Goal: Task Accomplishment & Management: Manage account settings

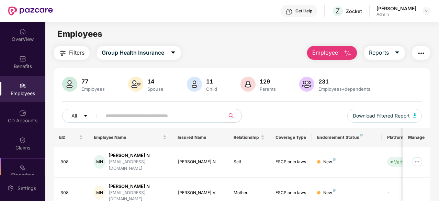
click at [155, 109] on span at bounding box center [161, 116] width 128 height 14
click at [119, 117] on input "text" at bounding box center [160, 116] width 110 height 10
paste input "***"
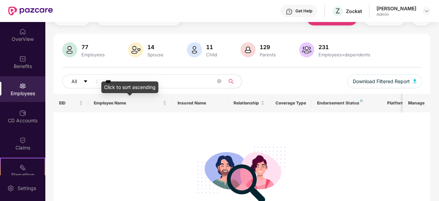
scroll to position [85, 0]
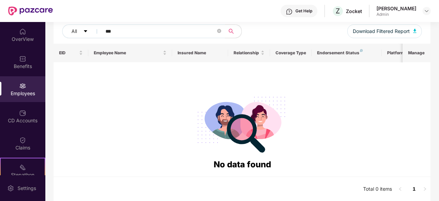
click at [118, 33] on input "***" at bounding box center [160, 31] width 110 height 10
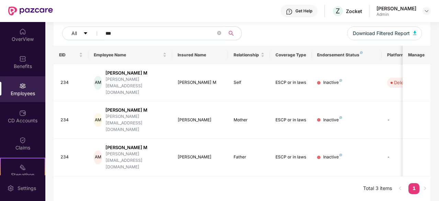
scroll to position [45, 0]
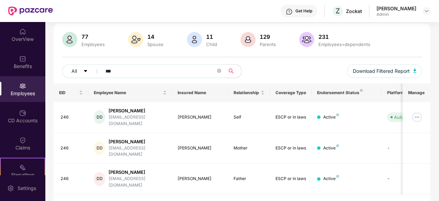
type input "***"
click at [413, 117] on img at bounding box center [417, 117] width 11 height 11
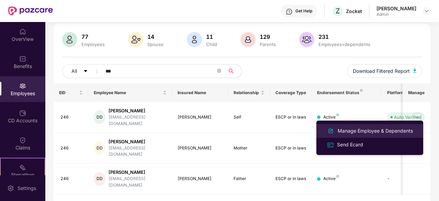
click at [398, 129] on div "Manage Employee & Dependents" at bounding box center [375, 131] width 78 height 8
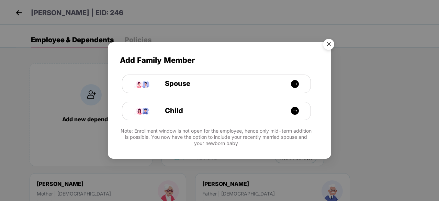
click at [326, 46] on img "Close" at bounding box center [328, 45] width 19 height 19
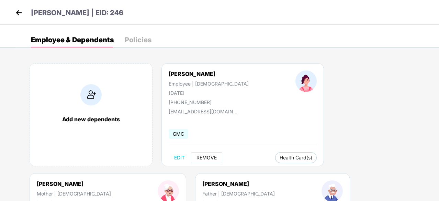
click at [212, 155] on span "REMOVE" at bounding box center [207, 157] width 20 height 5
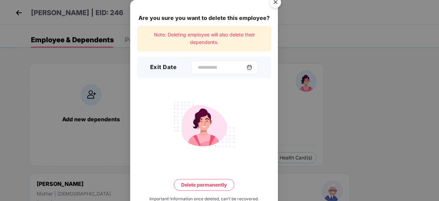
click at [204, 73] on div at bounding box center [224, 67] width 67 height 14
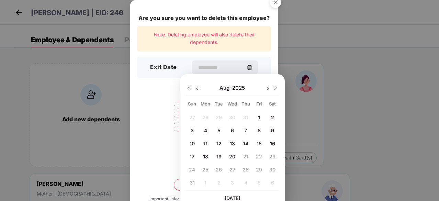
click at [195, 88] on img at bounding box center [196, 88] width 5 height 5
click at [196, 90] on img at bounding box center [196, 88] width 5 height 5
click at [267, 89] on img at bounding box center [267, 88] width 5 height 5
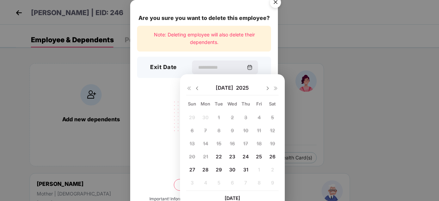
click at [195, 89] on img at bounding box center [196, 88] width 5 height 5
click at [220, 130] on div "27 28 29 30 1 2 3 4 5 6 7 8 9 10 11 12 13 14 15 16 17 18 19 20 21 22 23 24 25 2…" at bounding box center [232, 151] width 92 height 78
click at [267, 91] on div "[DATE]" at bounding box center [232, 88] width 92 height 14
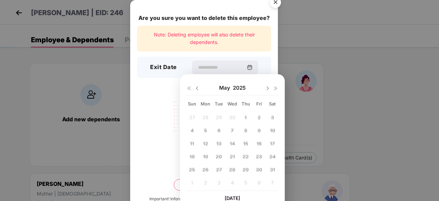
click at [267, 91] on img at bounding box center [267, 88] width 5 height 5
click at [267, 88] on img at bounding box center [267, 88] width 5 height 5
click at [221, 154] on span "22" at bounding box center [219, 157] width 6 height 6
type input "**********"
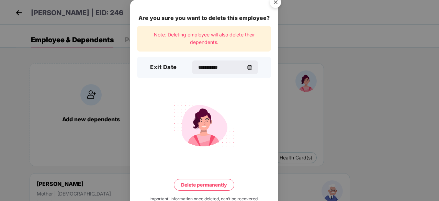
click at [278, 4] on img "Close" at bounding box center [275, 3] width 19 height 19
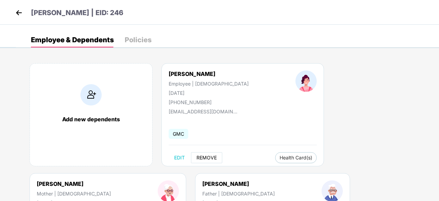
click at [202, 156] on span "REMOVE" at bounding box center [207, 157] width 20 height 5
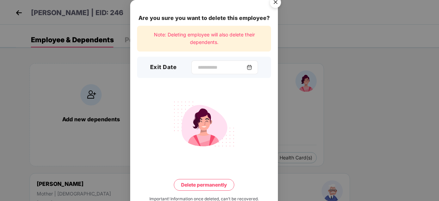
click at [191, 71] on div at bounding box center [224, 67] width 67 height 14
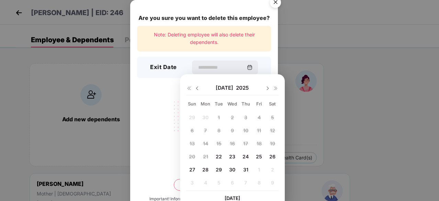
click at [198, 85] on div at bounding box center [193, 88] width 14 height 6
click at [198, 88] on img at bounding box center [196, 88] width 5 height 5
click at [267, 88] on img at bounding box center [267, 88] width 5 height 5
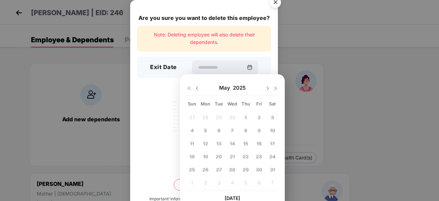
click at [235, 144] on div "27 28 29 30 1 2 3 4 5 6 7 8 9 10 11 12 13 14 15 16 17 18 19 20 21 22 23 24 25 2…" at bounding box center [232, 151] width 92 height 78
click at [233, 161] on div "27 28 29 30 1 2 3 4 5 6 7 8 9 10 11 12 13 14 15 16 17 18 19 20 21 22 23 24 25 2…" at bounding box center [232, 151] width 92 height 78
click at [265, 89] on img at bounding box center [267, 88] width 5 height 5
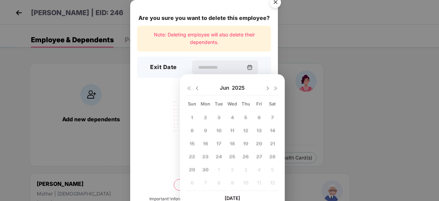
click at [266, 89] on img at bounding box center [267, 88] width 5 height 5
click at [268, 90] on img at bounding box center [267, 88] width 5 height 5
click at [196, 88] on img at bounding box center [196, 88] width 5 height 5
click at [217, 154] on span "22" at bounding box center [219, 157] width 6 height 6
type input "**********"
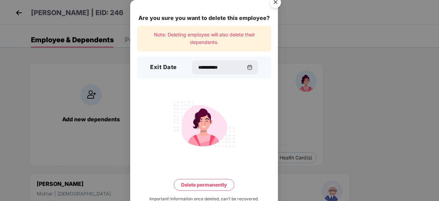
click at [276, 5] on img "Close" at bounding box center [275, 3] width 19 height 19
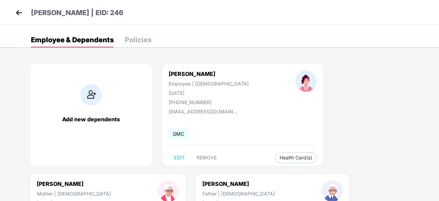
click at [14, 13] on img at bounding box center [19, 13] width 10 height 10
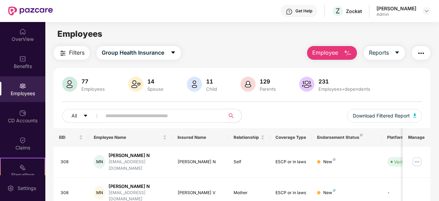
click at [308, 15] on div "Get Help" at bounding box center [299, 11] width 37 height 12
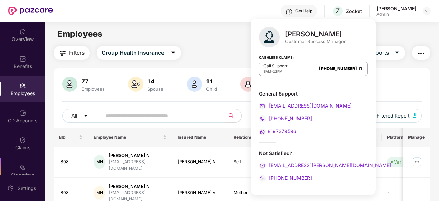
click at [173, 21] on div "Get Help Z Zocket [PERSON_NAME] K Admin" at bounding box center [242, 11] width 378 height 22
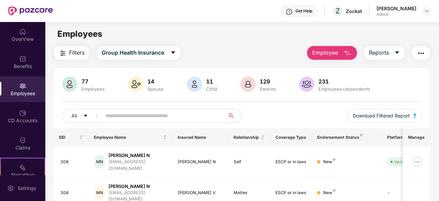
click at [145, 119] on input "text" at bounding box center [160, 116] width 110 height 10
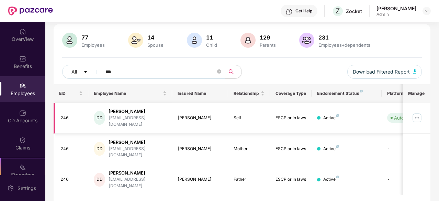
scroll to position [45, 0]
type input "***"
click at [422, 112] on img at bounding box center [417, 117] width 11 height 11
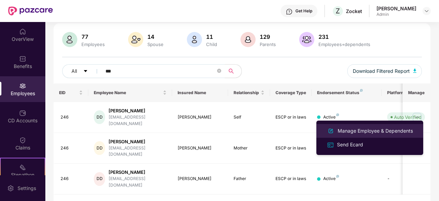
click at [373, 131] on div "Manage Employee & Dependents" at bounding box center [375, 131] width 78 height 8
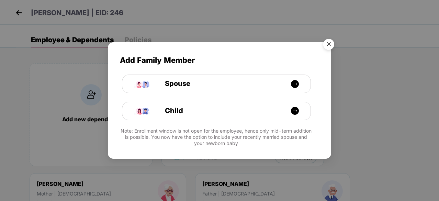
click at [331, 46] on img "Close" at bounding box center [328, 45] width 19 height 19
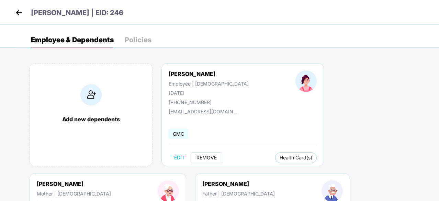
click at [211, 157] on span "REMOVE" at bounding box center [207, 157] width 20 height 5
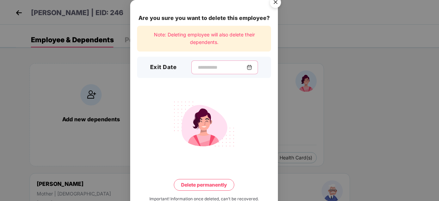
click at [198, 65] on input at bounding box center [221, 67] width 49 height 7
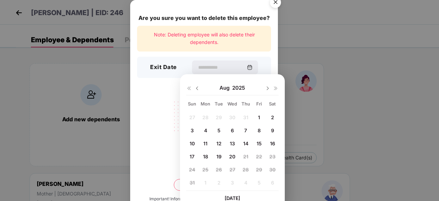
click at [199, 87] on img at bounding box center [196, 88] width 5 height 5
click at [197, 89] on img at bounding box center [196, 88] width 5 height 5
click at [266, 89] on img at bounding box center [267, 88] width 5 height 5
click at [220, 156] on span "22" at bounding box center [219, 157] width 6 height 6
type input "**********"
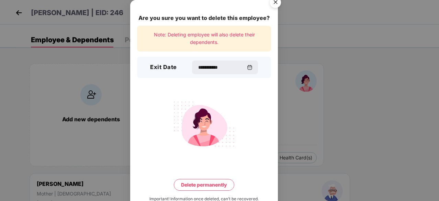
click at [274, 5] on img "Close" at bounding box center [275, 3] width 19 height 19
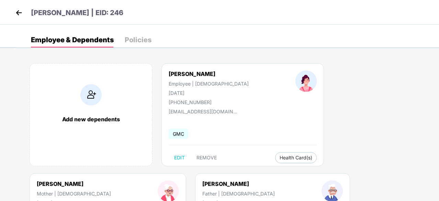
click at [20, 15] on img at bounding box center [19, 13] width 10 height 10
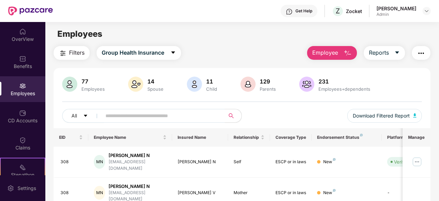
click at [416, 11] on div "[PERSON_NAME]" at bounding box center [397, 8] width 40 height 7
click at [434, 9] on header "Get Help Z Zocket [PERSON_NAME] K Admin" at bounding box center [219, 11] width 439 height 22
click at [431, 11] on header "Get Help Z Zocket [PERSON_NAME] K Admin" at bounding box center [219, 11] width 439 height 22
click at [425, 12] on img at bounding box center [426, 10] width 5 height 5
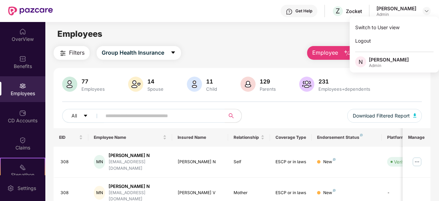
click at [219, 42] on main "Employees Filters Group Health Insurance Employee Reports 77 Employees 14 Spous…" at bounding box center [241, 122] width 393 height 201
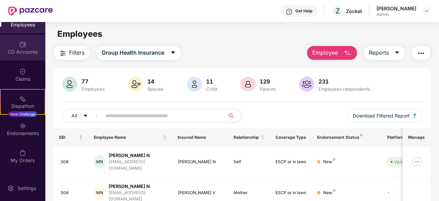
scroll to position [34, 0]
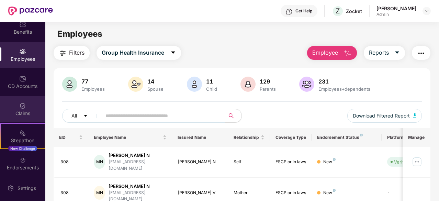
click at [31, 108] on div "Claims" at bounding box center [22, 109] width 45 height 26
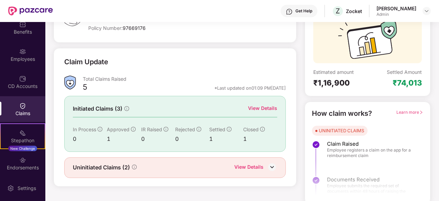
scroll to position [67, 0]
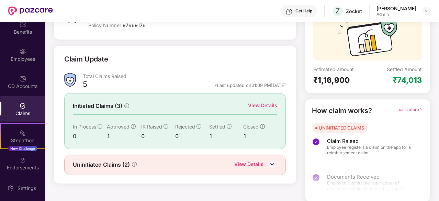
click at [264, 102] on div "View Details" at bounding box center [262, 106] width 29 height 8
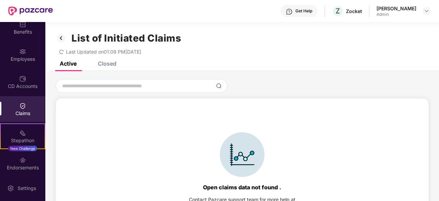
click at [113, 61] on div "Closed" at bounding box center [107, 63] width 19 height 7
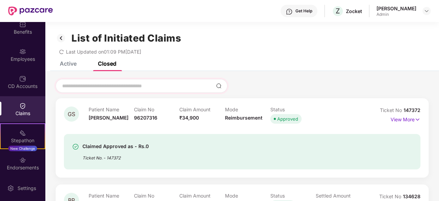
scroll to position [113, 0]
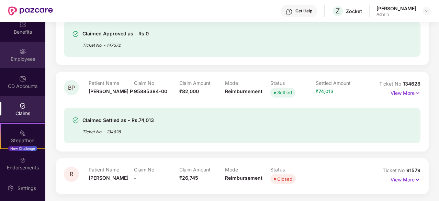
click at [26, 56] on div "Employees" at bounding box center [22, 59] width 45 height 7
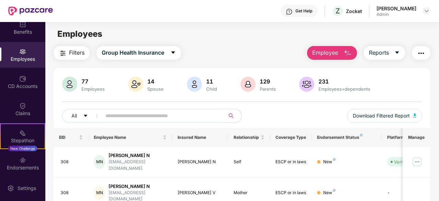
click at [148, 113] on input "text" at bounding box center [160, 116] width 110 height 10
type input "***"
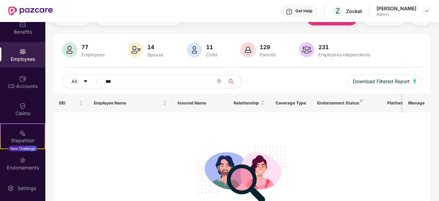
scroll to position [69, 0]
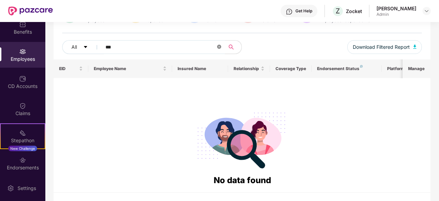
click at [218, 46] on icon "close-circle" at bounding box center [219, 47] width 4 height 4
click at [177, 49] on input "text" at bounding box center [160, 47] width 110 height 10
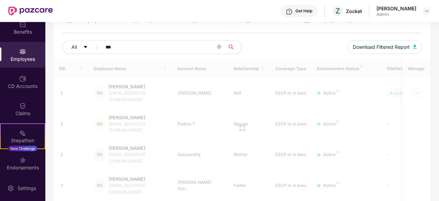
scroll to position [45, 0]
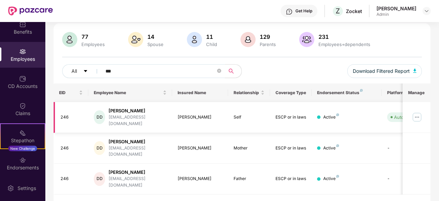
type input "***"
click at [418, 116] on img at bounding box center [417, 117] width 11 height 11
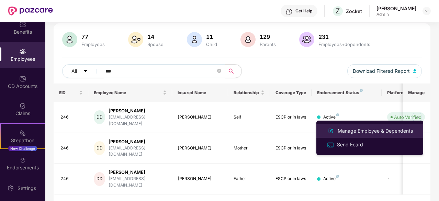
click at [355, 134] on div "Manage Employee & Dependents" at bounding box center [375, 131] width 78 height 8
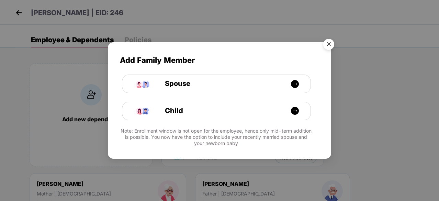
click at [331, 43] on img "Close" at bounding box center [328, 45] width 19 height 19
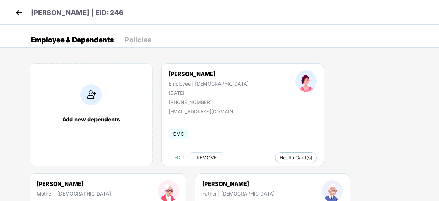
click at [206, 161] on button "REMOVE" at bounding box center [206, 157] width 31 height 11
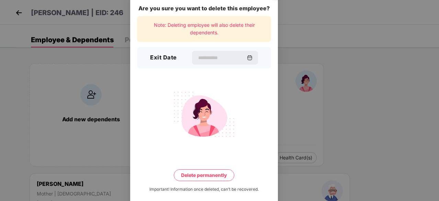
scroll to position [18, 0]
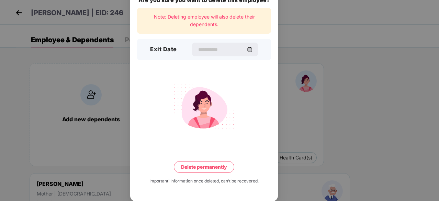
click at [207, 56] on div at bounding box center [225, 50] width 66 height 14
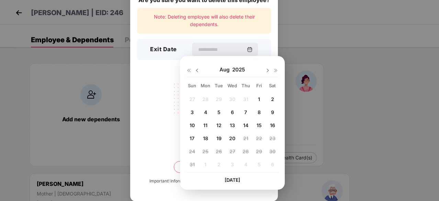
click at [197, 68] on img at bounding box center [196, 70] width 5 height 5
click at [197, 69] on img at bounding box center [196, 70] width 5 height 5
click at [266, 71] on img at bounding box center [267, 70] width 5 height 5
click at [225, 138] on div "22" at bounding box center [219, 138] width 12 height 10
click at [218, 139] on span "22" at bounding box center [219, 138] width 6 height 6
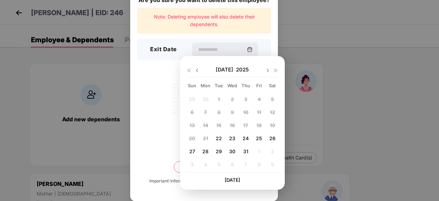
type input "**********"
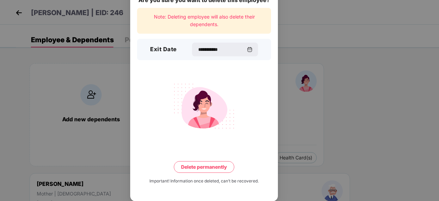
click at [204, 169] on button "Delete permanently" at bounding box center [204, 167] width 60 height 12
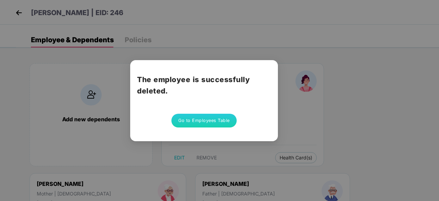
click at [203, 121] on button "Go to Employees Table" at bounding box center [203, 121] width 65 height 14
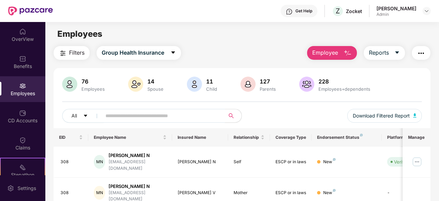
click at [140, 112] on input "text" at bounding box center [160, 116] width 110 height 10
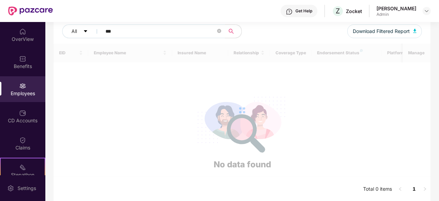
scroll to position [45, 0]
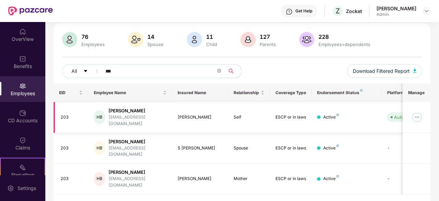
type input "***"
click at [416, 115] on img at bounding box center [417, 117] width 11 height 11
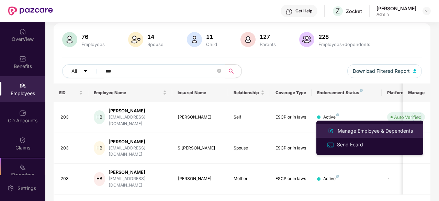
click at [363, 132] on div "Manage Employee & Dependents" at bounding box center [375, 131] width 78 height 8
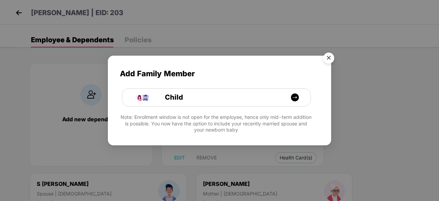
click at [328, 58] on img "Close" at bounding box center [328, 58] width 19 height 19
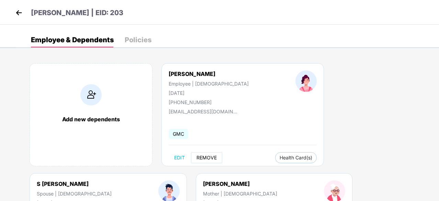
click at [207, 155] on span "REMOVE" at bounding box center [207, 157] width 20 height 5
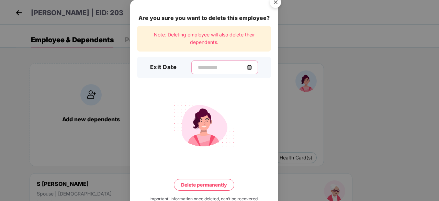
click at [210, 67] on input at bounding box center [221, 67] width 49 height 7
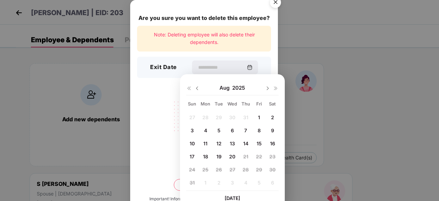
click at [198, 87] on img at bounding box center [196, 88] width 5 height 5
click at [223, 155] on div "22" at bounding box center [219, 156] width 10 height 10
type input "**********"
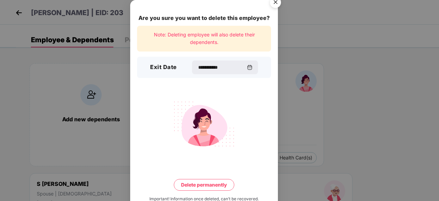
click at [213, 186] on button "Delete permanently" at bounding box center [204, 185] width 60 height 12
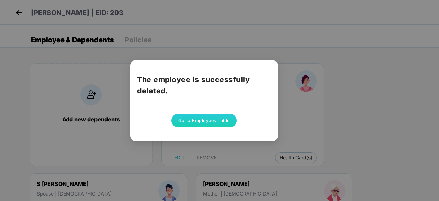
click at [190, 116] on button "Go to Employees Table" at bounding box center [203, 121] width 65 height 14
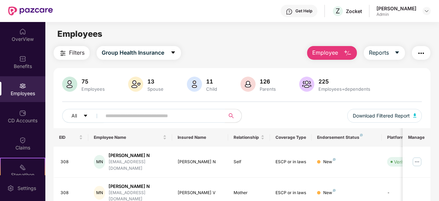
click at [145, 117] on input "text" at bounding box center [160, 116] width 110 height 10
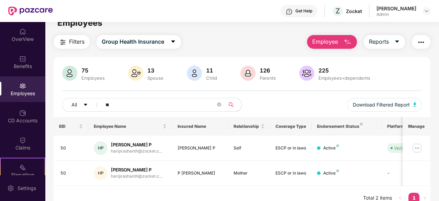
scroll to position [22, 0]
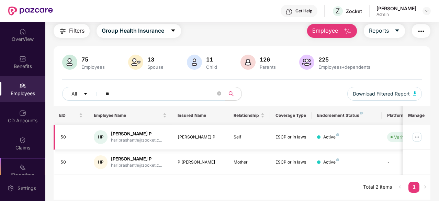
type input "**"
click at [419, 142] on img at bounding box center [417, 137] width 11 height 11
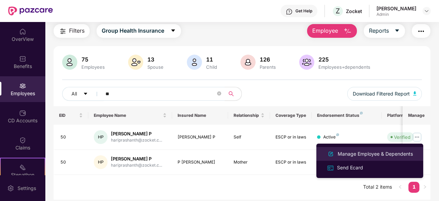
click at [359, 156] on div "Manage Employee & Dependents" at bounding box center [375, 154] width 78 height 8
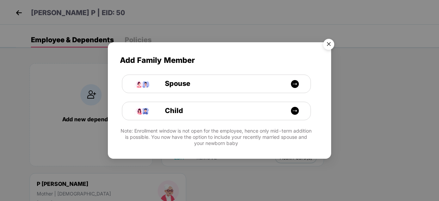
click at [326, 44] on img "Close" at bounding box center [328, 45] width 19 height 19
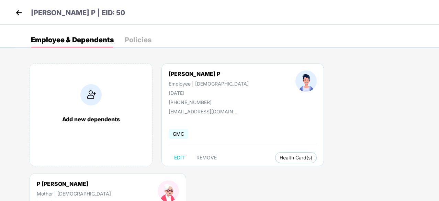
click at [21, 12] on img at bounding box center [19, 13] width 10 height 10
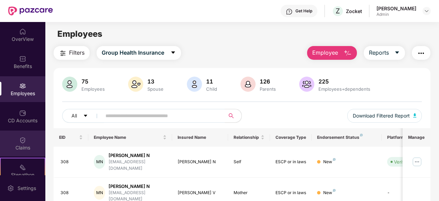
click at [23, 141] on img at bounding box center [22, 140] width 7 height 7
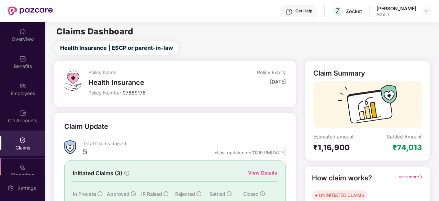
drag, startPoint x: 259, startPoint y: 171, endPoint x: 239, endPoint y: 126, distance: 49.2
click at [239, 126] on div "Claim Update" at bounding box center [175, 130] width 222 height 19
drag, startPoint x: 257, startPoint y: 174, endPoint x: 231, endPoint y: 167, distance: 26.7
click at [231, 167] on div "Initiated Claims (3) View Details In Process 0 Approved 1 IR Raised 0 Rejected …" at bounding box center [175, 188] width 222 height 56
click at [250, 171] on div "View Details" at bounding box center [262, 173] width 29 height 8
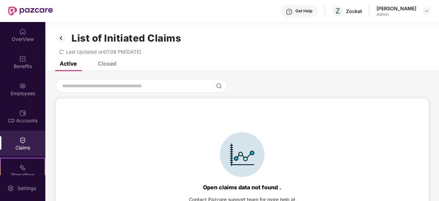
drag, startPoint x: 9, startPoint y: 92, endPoint x: 205, endPoint y: 94, distance: 195.8
click at [205, 94] on div "Open claims data not found . Contact Pazcare support team for more help at [EMA…" at bounding box center [242, 155] width 394 height 152
drag, startPoint x: 25, startPoint y: 90, endPoint x: 174, endPoint y: 119, distance: 151.5
click at [174, 119] on div "Open claims data not found . Contact Pazcare support team for more help at [EMA…" at bounding box center [242, 171] width 366 height 132
click at [104, 61] on div "Closed" at bounding box center [107, 63] width 19 height 7
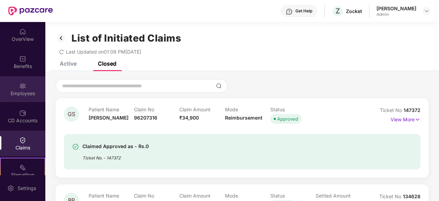
click at [12, 91] on div "Employees" at bounding box center [22, 93] width 45 height 7
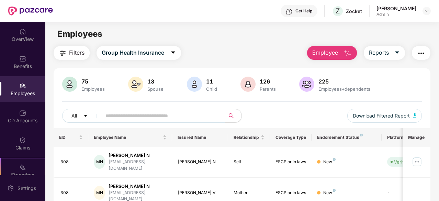
click at [139, 113] on input "text" at bounding box center [160, 116] width 110 height 10
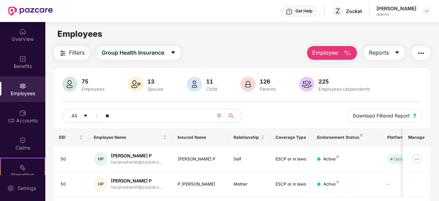
scroll to position [22, 0]
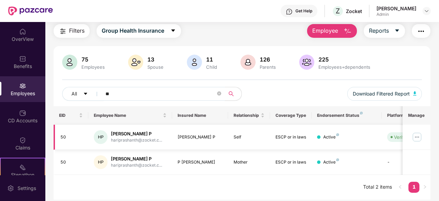
type input "**"
click at [418, 136] on img at bounding box center [417, 137] width 11 height 11
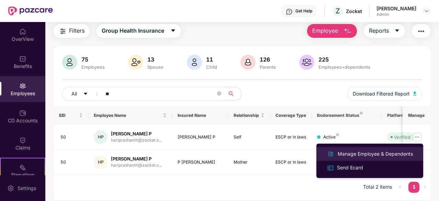
click at [361, 150] on div "Manage Employee & Dependents" at bounding box center [375, 154] width 78 height 8
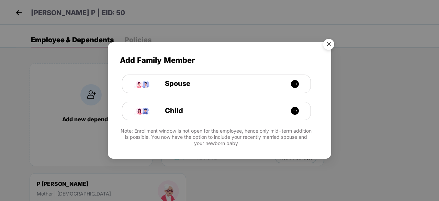
click at [324, 43] on img "Close" at bounding box center [328, 45] width 19 height 19
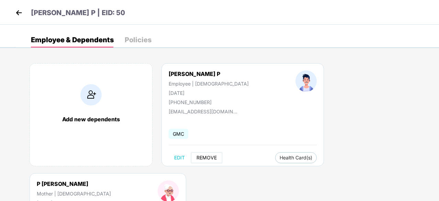
click at [210, 161] on button "REMOVE" at bounding box center [206, 157] width 31 height 11
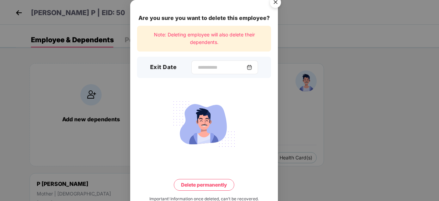
click at [192, 62] on div at bounding box center [224, 67] width 67 height 14
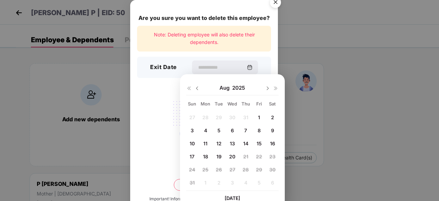
click at [199, 88] on img at bounding box center [196, 88] width 5 height 5
click at [222, 156] on div "22" at bounding box center [219, 156] width 10 height 10
type input "**********"
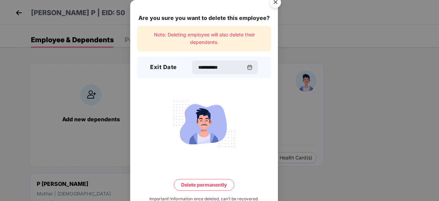
click at [205, 185] on button "Delete permanently" at bounding box center [204, 185] width 60 height 12
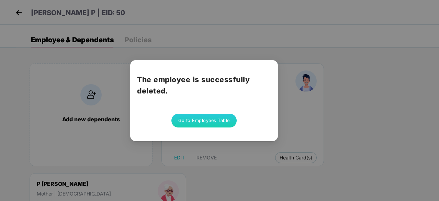
click at [221, 129] on div "The employee is successfully deleted. Go to Employees Table" at bounding box center [204, 100] width 148 height 81
click at [216, 120] on button "Go to Employees Table" at bounding box center [203, 121] width 65 height 14
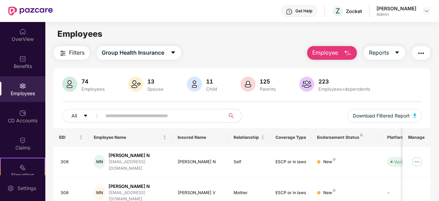
click at [181, 115] on input "text" at bounding box center [160, 116] width 110 height 10
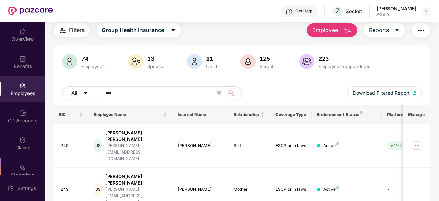
scroll to position [45, 0]
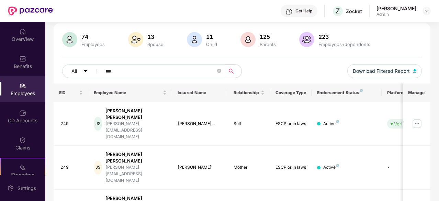
type input "***"
click at [421, 118] on img at bounding box center [417, 123] width 11 height 11
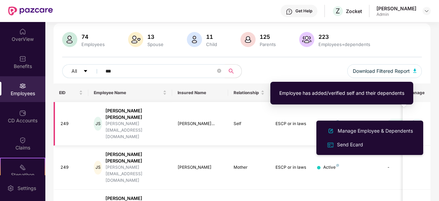
click at [413, 118] on img at bounding box center [417, 123] width 11 height 11
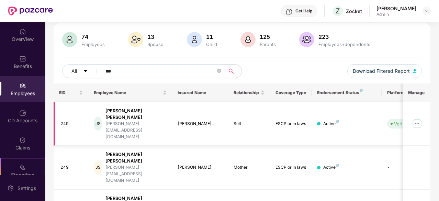
click at [411, 116] on td at bounding box center [417, 124] width 28 height 44
click at [415, 118] on img at bounding box center [417, 123] width 11 height 11
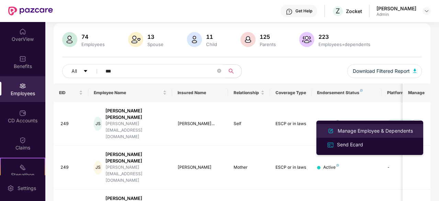
click at [370, 130] on div "Manage Employee & Dependents" at bounding box center [375, 131] width 78 height 8
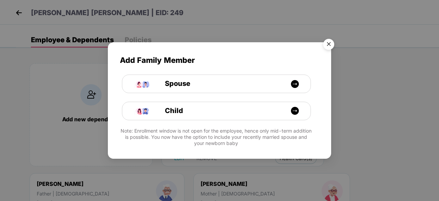
click at [329, 44] on img "Close" at bounding box center [328, 45] width 19 height 19
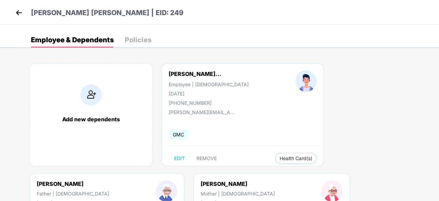
click at [148, 43] on div "Policies" at bounding box center [138, 39] width 27 height 7
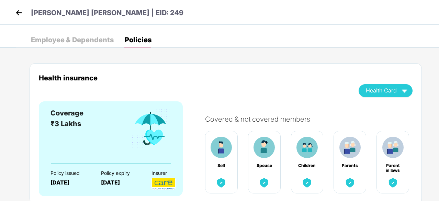
click at [100, 40] on div "Employee & Dependents" at bounding box center [72, 39] width 83 height 7
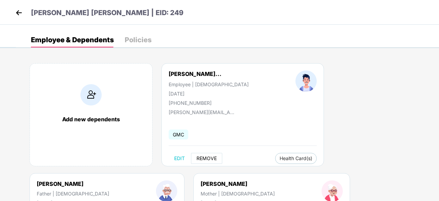
click at [216, 154] on button "REMOVE" at bounding box center [206, 158] width 31 height 11
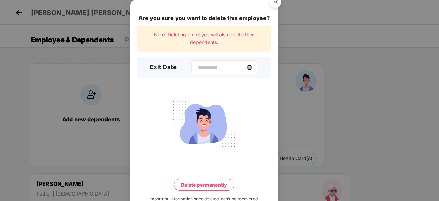
click at [207, 71] on div at bounding box center [224, 67] width 67 height 14
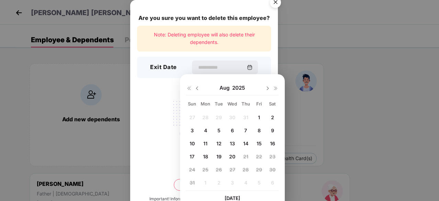
click at [198, 86] on img at bounding box center [196, 88] width 5 height 5
click at [214, 153] on div "22" at bounding box center [219, 156] width 10 height 10
type input "**********"
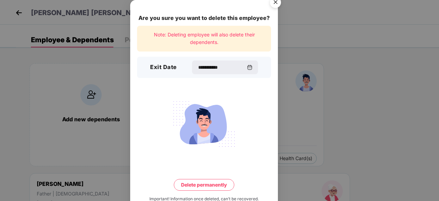
click at [205, 179] on button "Delete permanently" at bounding box center [204, 185] width 60 height 12
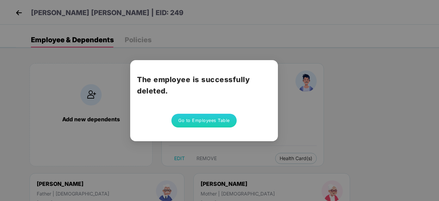
click at [210, 116] on button "Go to Employees Table" at bounding box center [203, 121] width 65 height 14
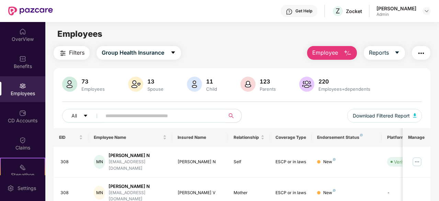
click at [116, 115] on input "text" at bounding box center [160, 116] width 110 height 10
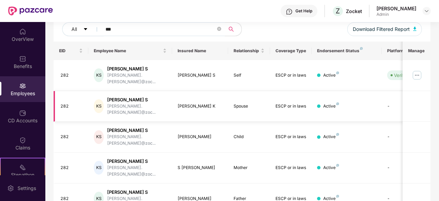
scroll to position [95, 0]
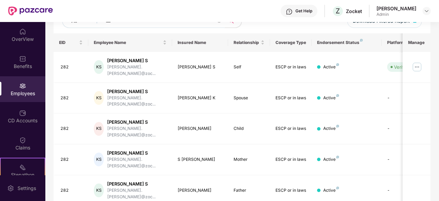
type input "***"
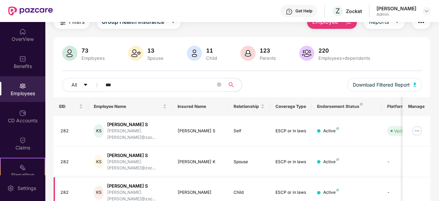
scroll to position [69, 0]
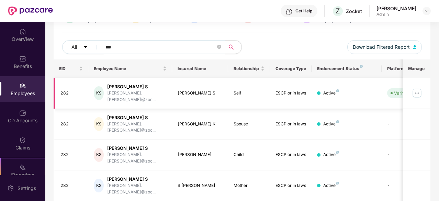
click at [418, 90] on img at bounding box center [417, 93] width 11 height 11
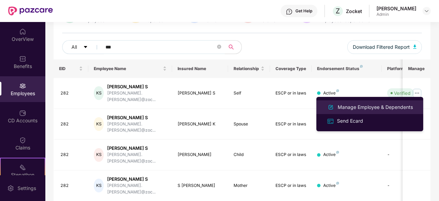
click at [351, 105] on div "Manage Employee & Dependents" at bounding box center [375, 107] width 78 height 8
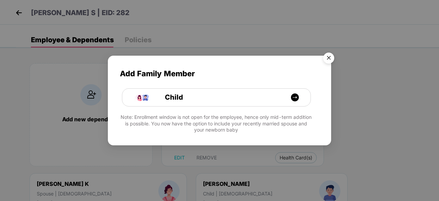
click at [329, 59] on img "Close" at bounding box center [328, 58] width 19 height 19
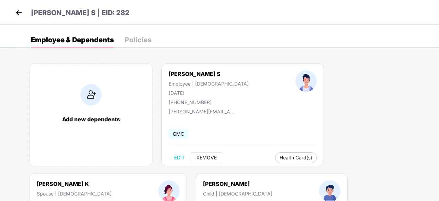
click at [208, 156] on span "REMOVE" at bounding box center [207, 157] width 20 height 5
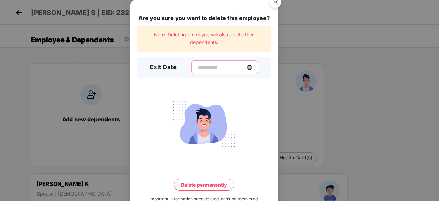
click at [201, 65] on input at bounding box center [221, 67] width 49 height 7
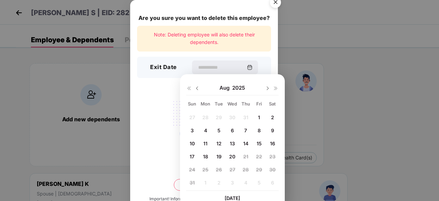
click at [193, 88] on div at bounding box center [193, 88] width 14 height 6
click at [197, 90] on img at bounding box center [196, 88] width 5 height 5
click at [217, 154] on span "22" at bounding box center [219, 157] width 6 height 6
type input "**********"
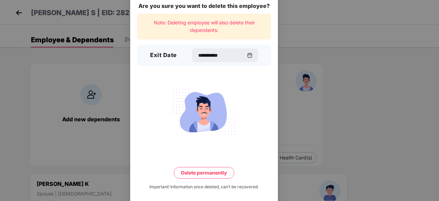
scroll to position [18, 0]
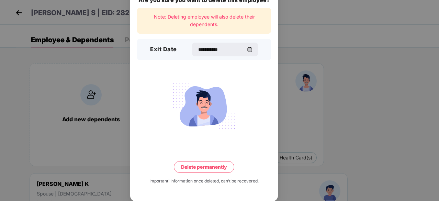
click at [214, 165] on button "Delete permanently" at bounding box center [204, 167] width 60 height 12
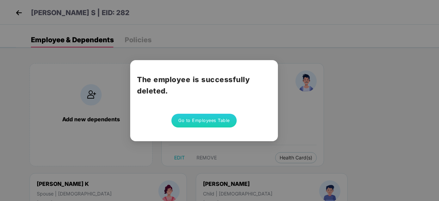
scroll to position [0, 0]
click at [216, 123] on button "Go to Employees Table" at bounding box center [203, 121] width 65 height 14
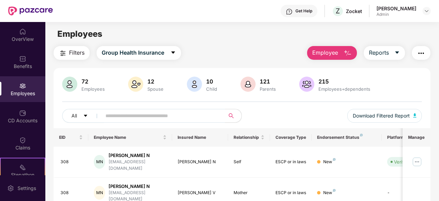
click at [216, 117] on span at bounding box center [161, 116] width 128 height 14
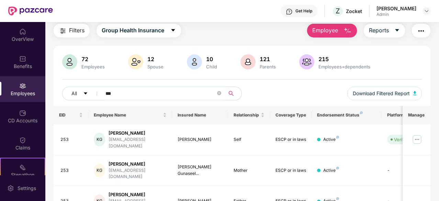
scroll to position [45, 0]
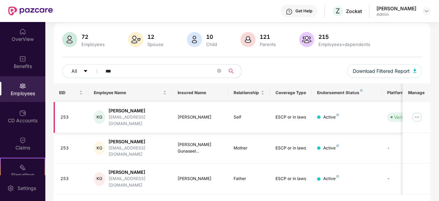
type input "***"
click at [423, 116] on td at bounding box center [417, 117] width 28 height 31
click at [423, 115] on img at bounding box center [417, 117] width 11 height 11
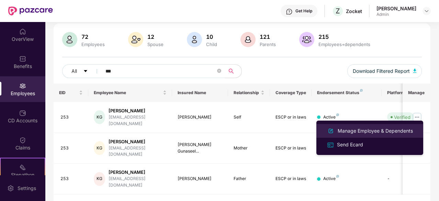
click at [378, 128] on div "Manage Employee & Dependents" at bounding box center [375, 131] width 78 height 8
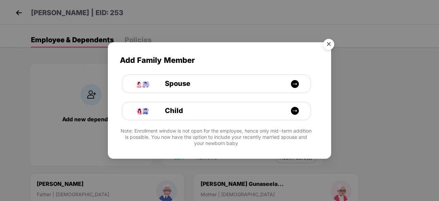
click at [335, 46] on img "Close" at bounding box center [328, 45] width 19 height 19
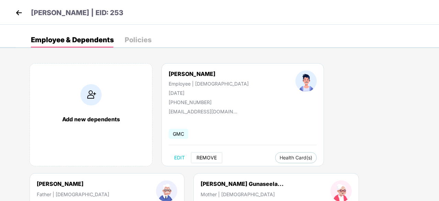
click at [211, 160] on span "REMOVE" at bounding box center [207, 157] width 20 height 5
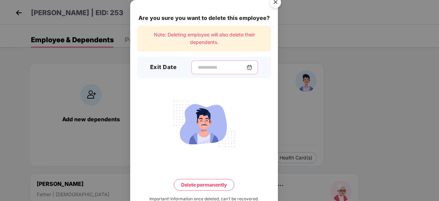
click at [222, 70] on input at bounding box center [221, 67] width 49 height 7
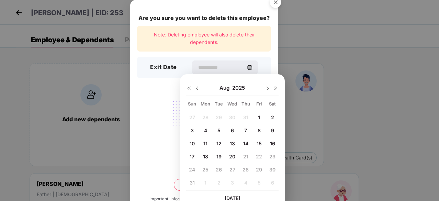
click at [198, 89] on img at bounding box center [196, 88] width 5 height 5
click at [218, 155] on span "22" at bounding box center [219, 157] width 6 height 6
type input "**********"
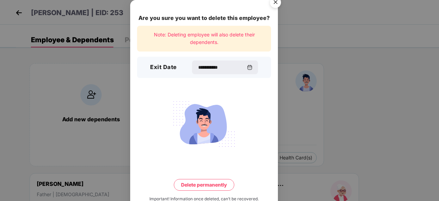
click at [212, 183] on button "Delete permanently" at bounding box center [204, 185] width 60 height 12
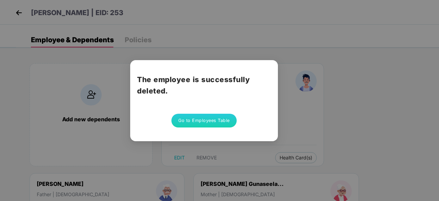
click at [194, 123] on button "Go to Employees Table" at bounding box center [203, 121] width 65 height 14
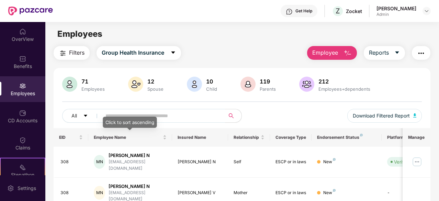
click at [122, 116] on div "Click to sort ascending" at bounding box center [129, 122] width 57 height 12
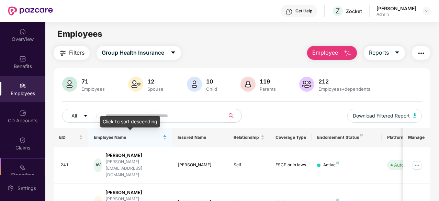
click at [142, 114] on input "text" at bounding box center [160, 116] width 110 height 10
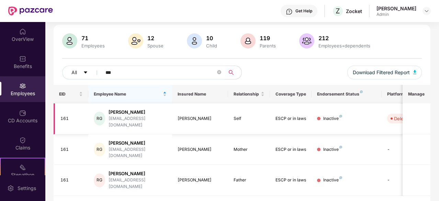
scroll to position [45, 0]
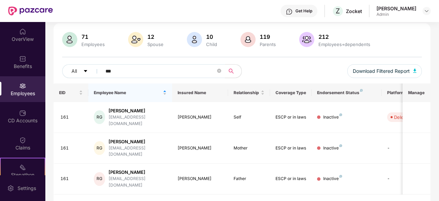
click at [144, 71] on input "***" at bounding box center [160, 71] width 110 height 10
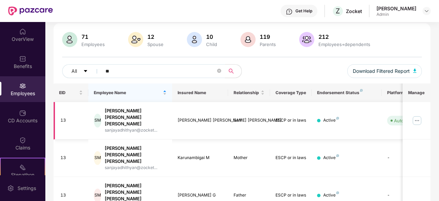
type input "**"
click at [420, 115] on img at bounding box center [417, 120] width 11 height 11
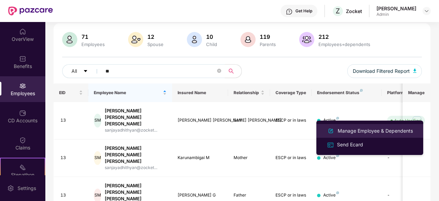
click at [380, 134] on div "Manage Employee & Dependents" at bounding box center [375, 131] width 78 height 8
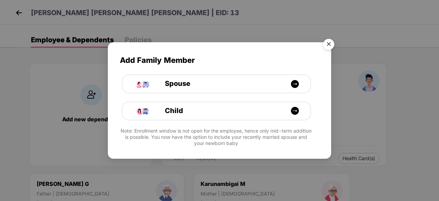
click at [325, 45] on img "Close" at bounding box center [328, 45] width 19 height 19
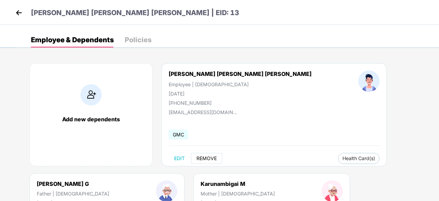
click at [210, 160] on span "REMOVE" at bounding box center [207, 158] width 20 height 5
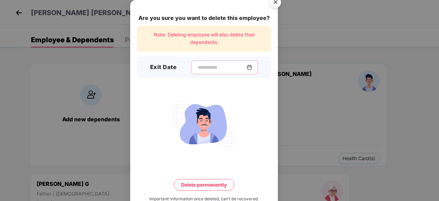
click at [217, 68] on input at bounding box center [221, 67] width 49 height 7
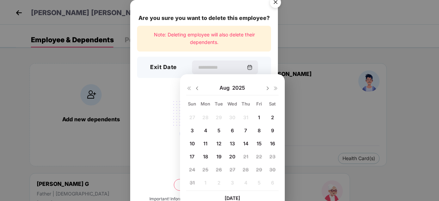
click at [198, 84] on div "[DATE]" at bounding box center [232, 88] width 92 height 14
click at [197, 86] on img at bounding box center [196, 88] width 5 height 5
click at [222, 157] on div "22" at bounding box center [219, 156] width 10 height 10
type input "**********"
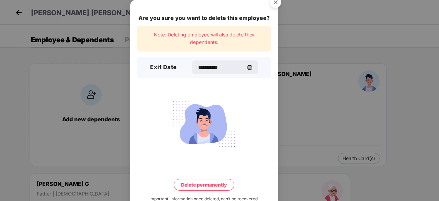
click at [206, 191] on div "**********" at bounding box center [204, 109] width 148 height 219
click at [205, 186] on button "Delete permanently" at bounding box center [204, 185] width 60 height 12
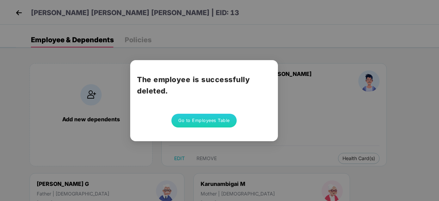
click at [213, 121] on button "Go to Employees Table" at bounding box center [203, 121] width 65 height 14
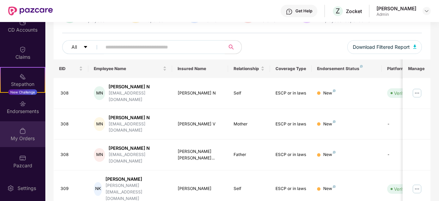
scroll to position [103, 0]
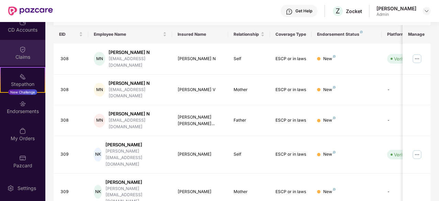
click at [25, 53] on div "Claims" at bounding box center [22, 53] width 45 height 26
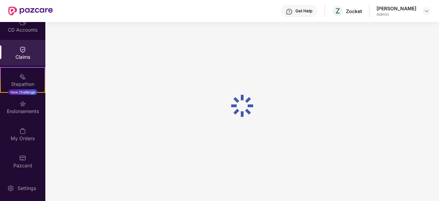
scroll to position [67, 0]
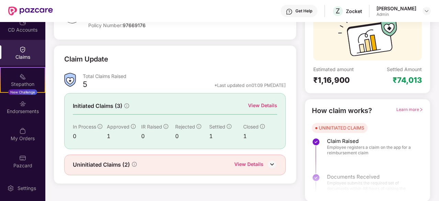
click at [272, 165] on img at bounding box center [272, 164] width 10 height 10
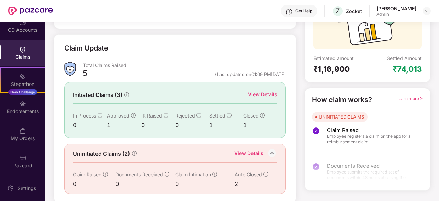
click at [253, 91] on div "View Details" at bounding box center [262, 95] width 29 height 8
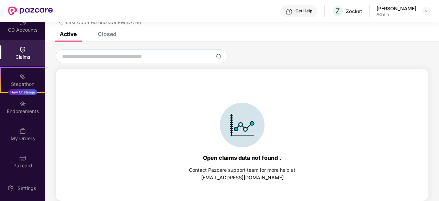
click at [112, 36] on div "Closed" at bounding box center [107, 34] width 19 height 7
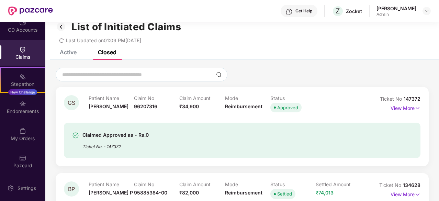
scroll to position [10, 0]
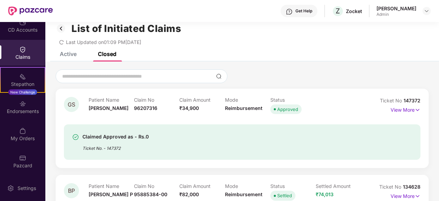
click at [63, 29] on img at bounding box center [61, 29] width 11 height 12
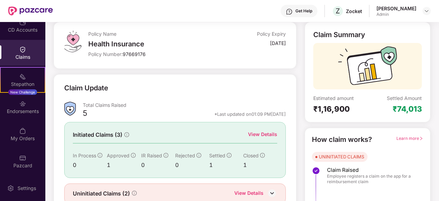
scroll to position [67, 0]
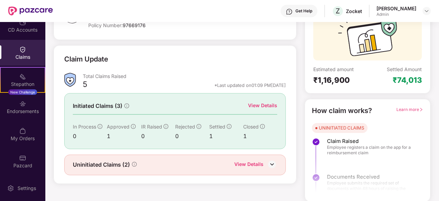
click at [251, 160] on div "View Details" at bounding box center [248, 164] width 29 height 9
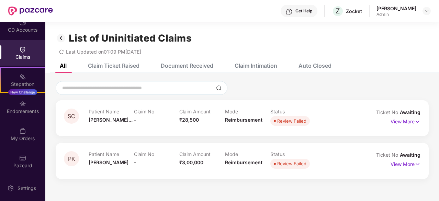
click at [63, 38] on img at bounding box center [61, 38] width 11 height 12
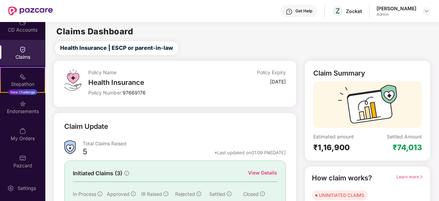
click at [69, 59] on main "Claims Dashboard Health Insurance | ESCP or parent-in-law Policy Name Health In…" at bounding box center [241, 145] width 393 height 247
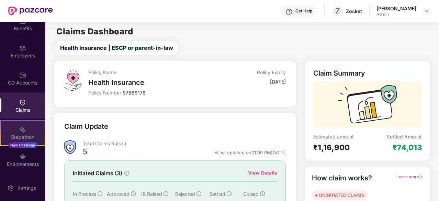
scroll to position [22, 0]
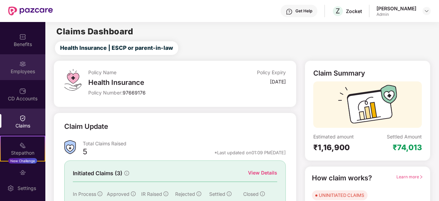
click at [19, 68] on div "Employees" at bounding box center [22, 71] width 45 height 7
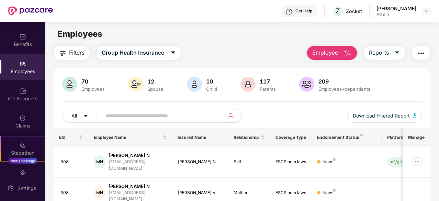
click at [153, 118] on input "text" at bounding box center [160, 116] width 110 height 10
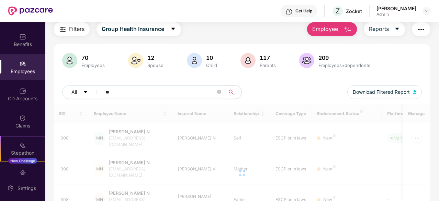
scroll to position [34, 0]
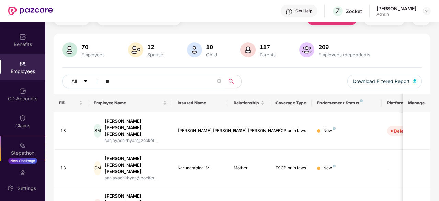
click at [135, 79] on input "**" at bounding box center [160, 81] width 110 height 10
type input "*"
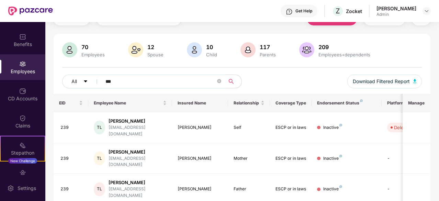
drag, startPoint x: 128, startPoint y: 82, endPoint x: 103, endPoint y: 85, distance: 25.5
click at [103, 85] on span "***" at bounding box center [161, 82] width 128 height 14
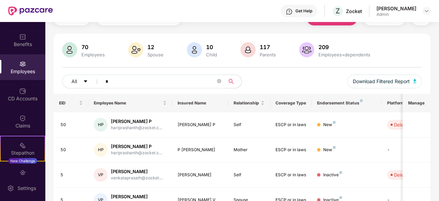
type input "*"
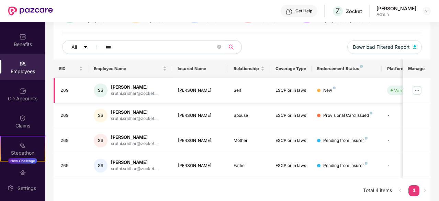
scroll to position [70, 0]
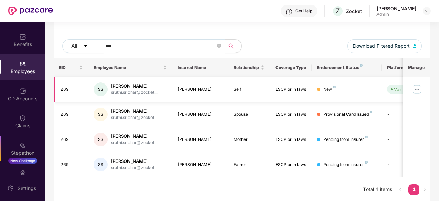
type input "***"
click at [416, 87] on img at bounding box center [417, 89] width 11 height 11
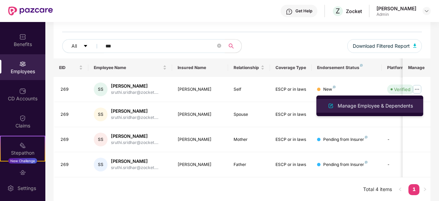
click at [370, 108] on div "Manage Employee & Dependents" at bounding box center [375, 106] width 78 height 8
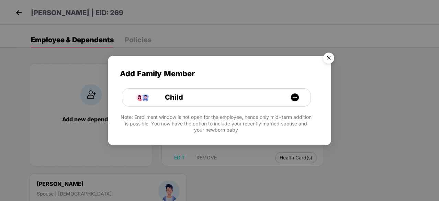
click at [325, 58] on img "Close" at bounding box center [328, 58] width 19 height 19
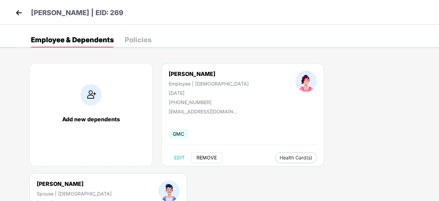
click at [203, 160] on button "REMOVE" at bounding box center [206, 157] width 31 height 11
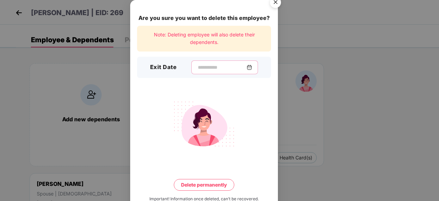
click at [197, 68] on input at bounding box center [221, 67] width 49 height 7
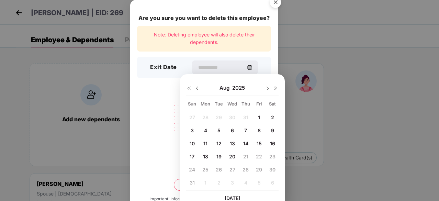
click at [243, 130] on div "7" at bounding box center [246, 130] width 10 height 10
type input "**********"
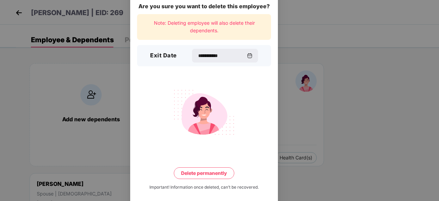
scroll to position [18, 0]
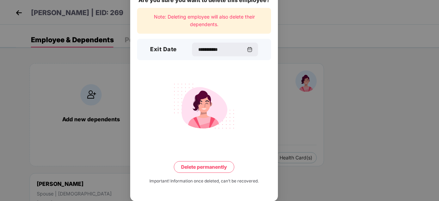
click at [214, 165] on button "Delete permanently" at bounding box center [204, 167] width 60 height 12
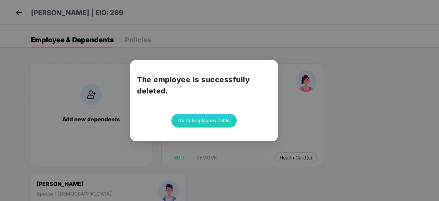
scroll to position [0, 0]
click at [198, 120] on button "Go to Employees Table" at bounding box center [203, 121] width 65 height 14
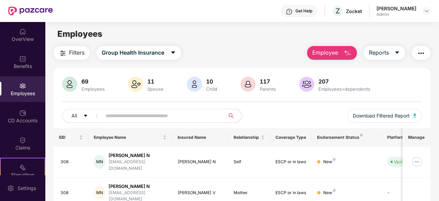
click at [149, 117] on input "text" at bounding box center [160, 116] width 110 height 10
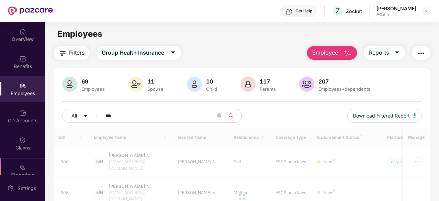
scroll to position [22, 0]
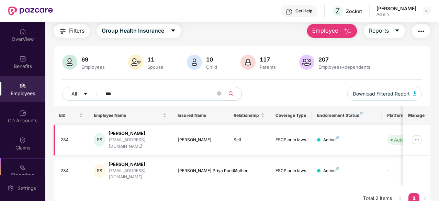
type input "***"
click at [417, 137] on img at bounding box center [417, 139] width 11 height 11
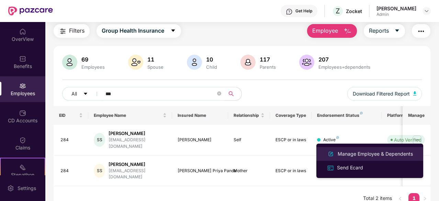
click at [364, 156] on div "Manage Employee & Dependents" at bounding box center [375, 154] width 78 height 8
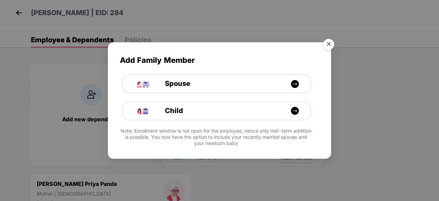
click at [329, 42] on img "Close" at bounding box center [328, 45] width 19 height 19
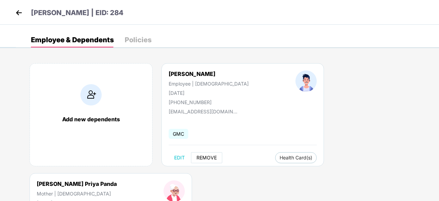
click at [201, 155] on span "REMOVE" at bounding box center [207, 157] width 20 height 5
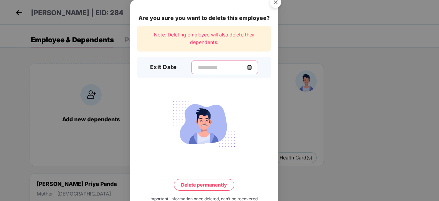
click at [208, 67] on input at bounding box center [221, 67] width 49 height 7
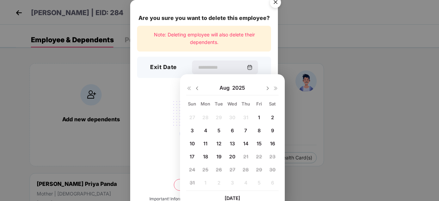
click at [198, 88] on img at bounding box center [196, 88] width 5 height 5
click at [246, 168] on span "31" at bounding box center [245, 170] width 5 height 6
type input "**********"
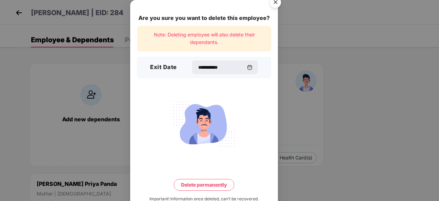
click at [214, 186] on button "Delete permanently" at bounding box center [204, 185] width 60 height 12
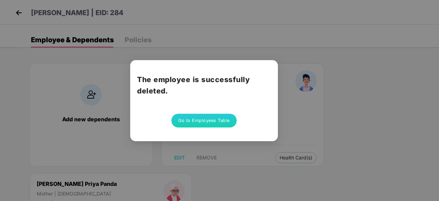
click at [192, 129] on div "The employee is successfully deleted. Go to Employees Table" at bounding box center [204, 100] width 148 height 81
click at [190, 123] on button "Go to Employees Table" at bounding box center [203, 121] width 65 height 14
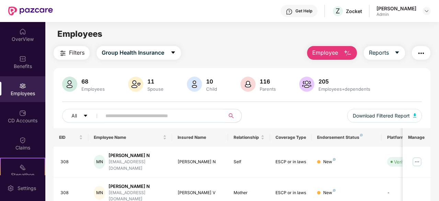
click at [129, 122] on div "All Download Filtered Report" at bounding box center [242, 118] width 360 height 19
click at [127, 121] on input "text" at bounding box center [160, 116] width 110 height 10
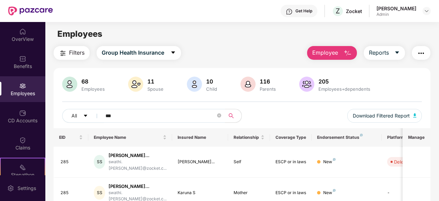
click at [315, 51] on span "Employee" at bounding box center [325, 52] width 26 height 9
drag, startPoint x: 189, startPoint y: 114, endPoint x: 91, endPoint y: 112, distance: 97.3
click at [91, 112] on div "All ***" at bounding box center [152, 116] width 180 height 14
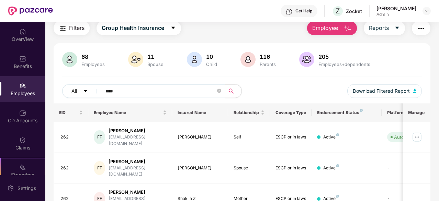
scroll to position [34, 0]
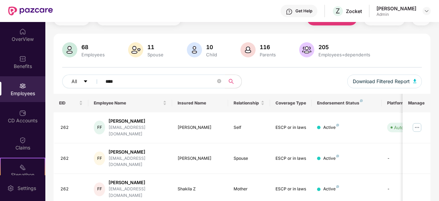
type input "****"
click at [220, 79] on icon "close-circle" at bounding box center [219, 81] width 4 height 4
